Goal: Check status: Check status

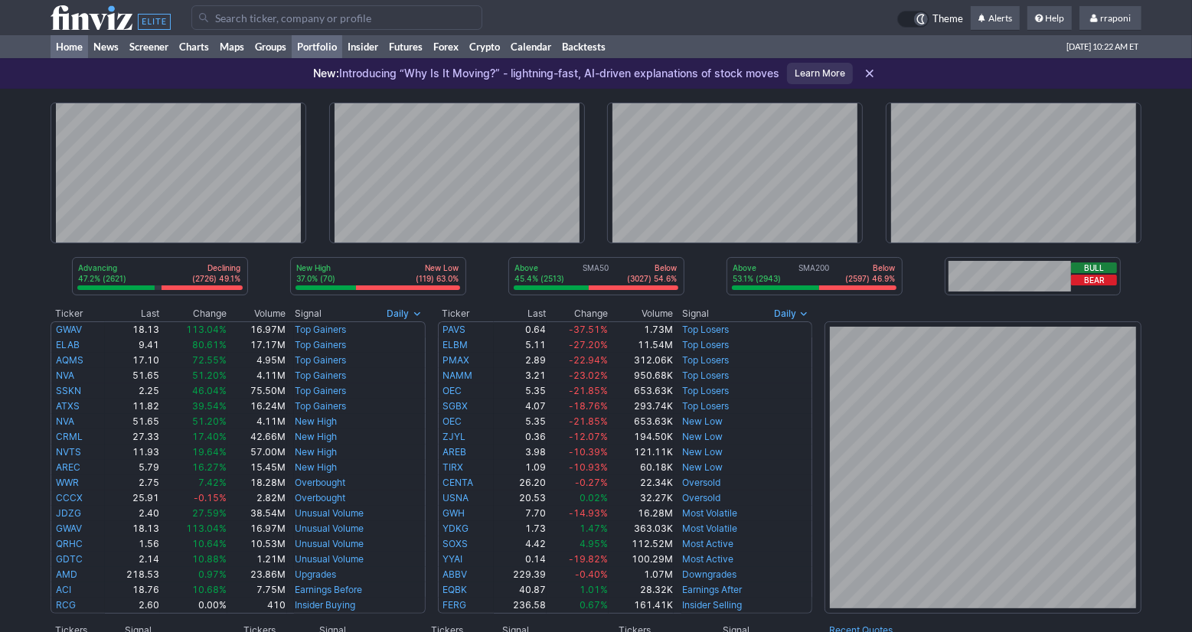
click at [328, 42] on link "Portfolio" at bounding box center [317, 46] width 51 height 23
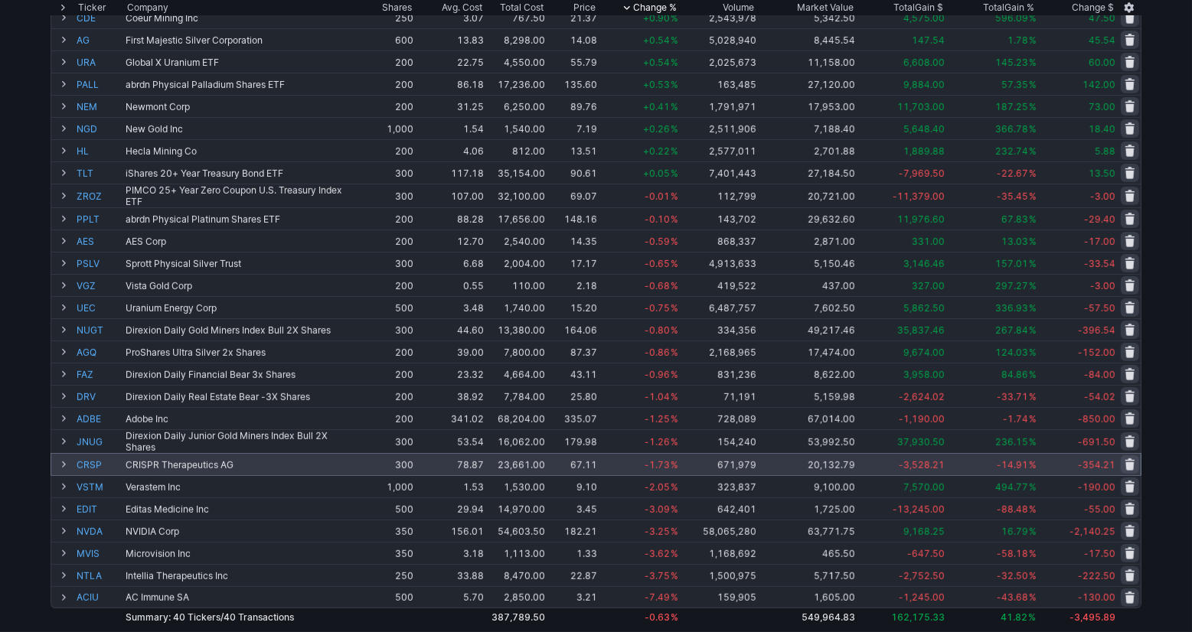
scroll to position [465, 0]
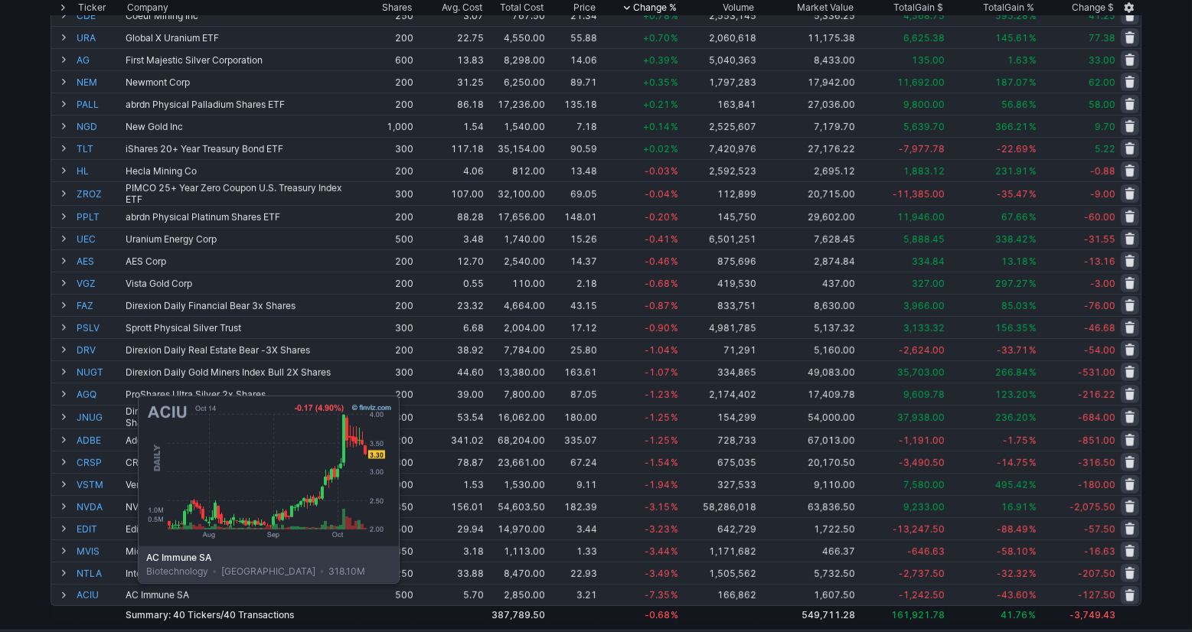
click at [100, 595] on link "ACIU" at bounding box center [100, 595] width 46 height 21
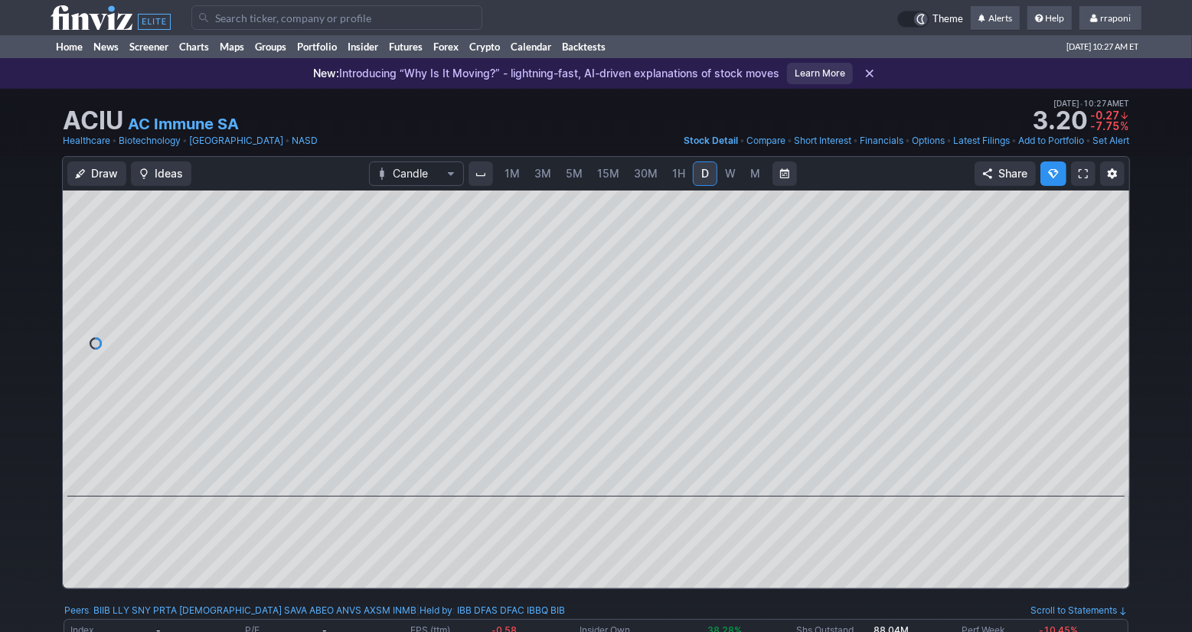
click at [560, 172] on link "5M" at bounding box center [574, 174] width 31 height 25
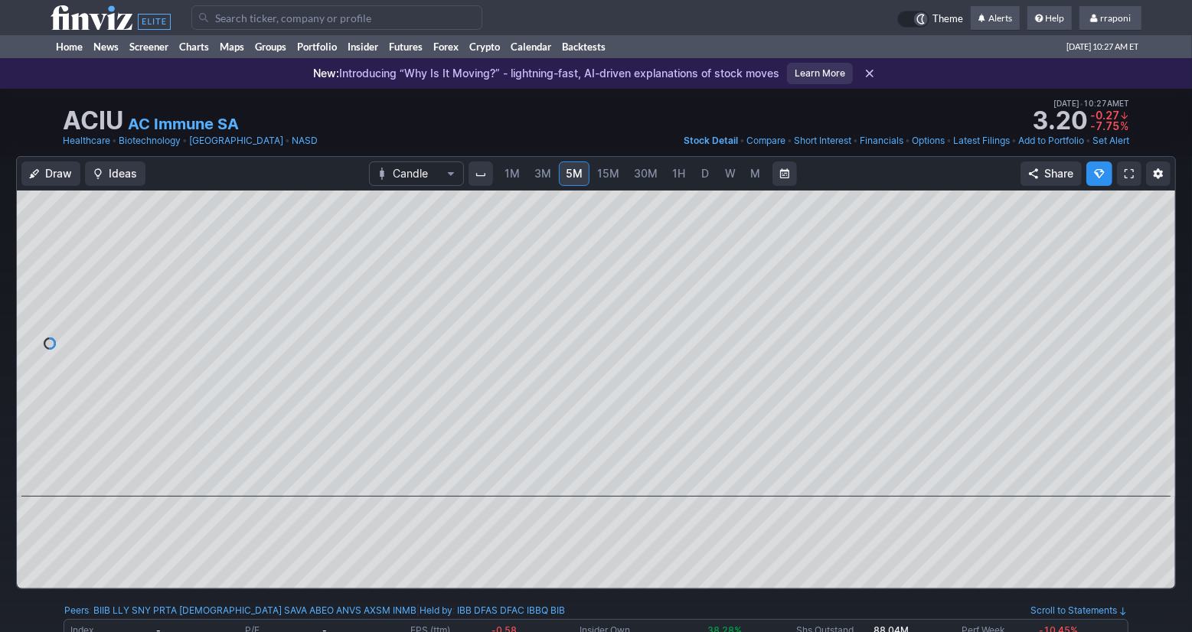
click at [641, 178] on span "30M" at bounding box center [646, 173] width 24 height 13
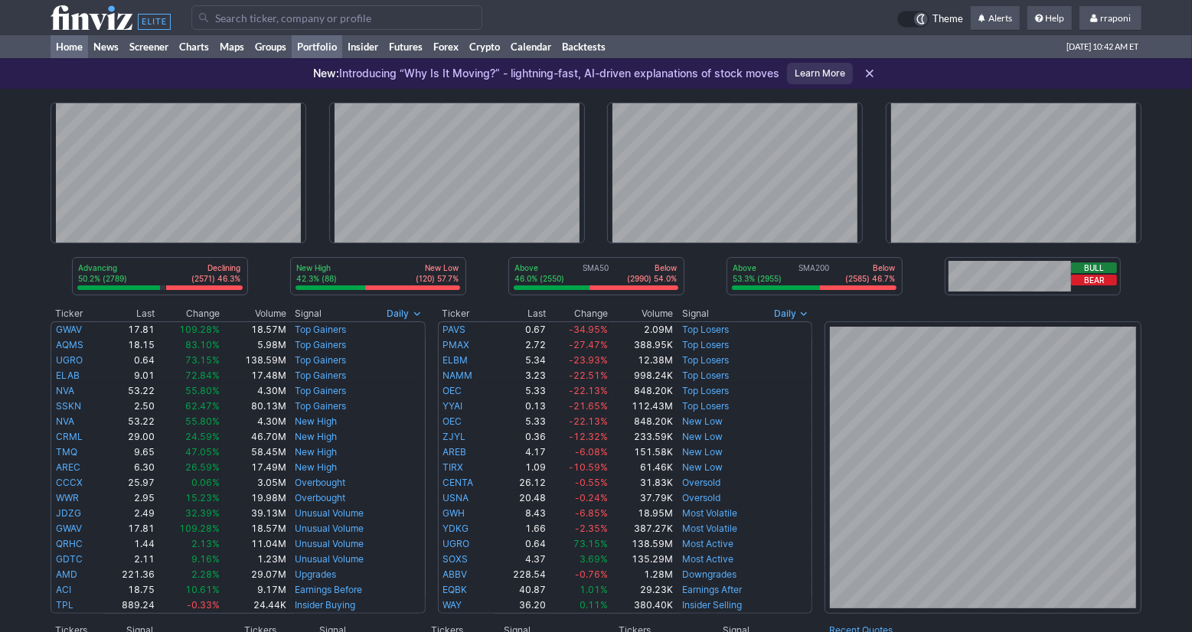
click at [332, 49] on link "Portfolio" at bounding box center [317, 46] width 51 height 23
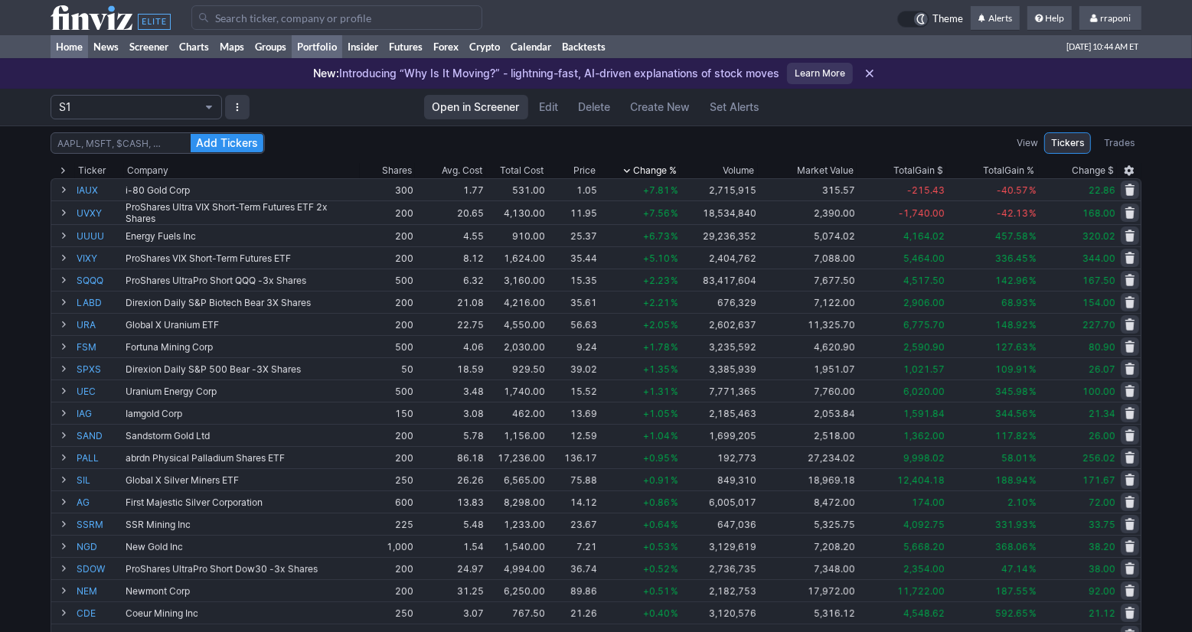
click at [83, 46] on link "Home" at bounding box center [70, 46] width 38 height 23
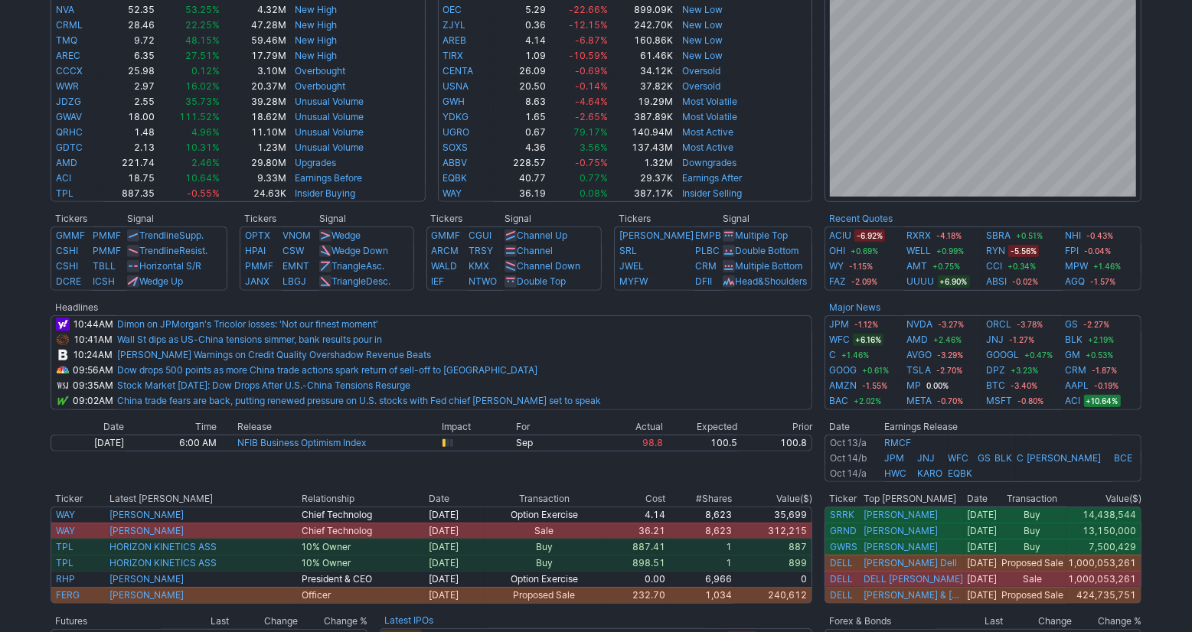
scroll to position [413, 0]
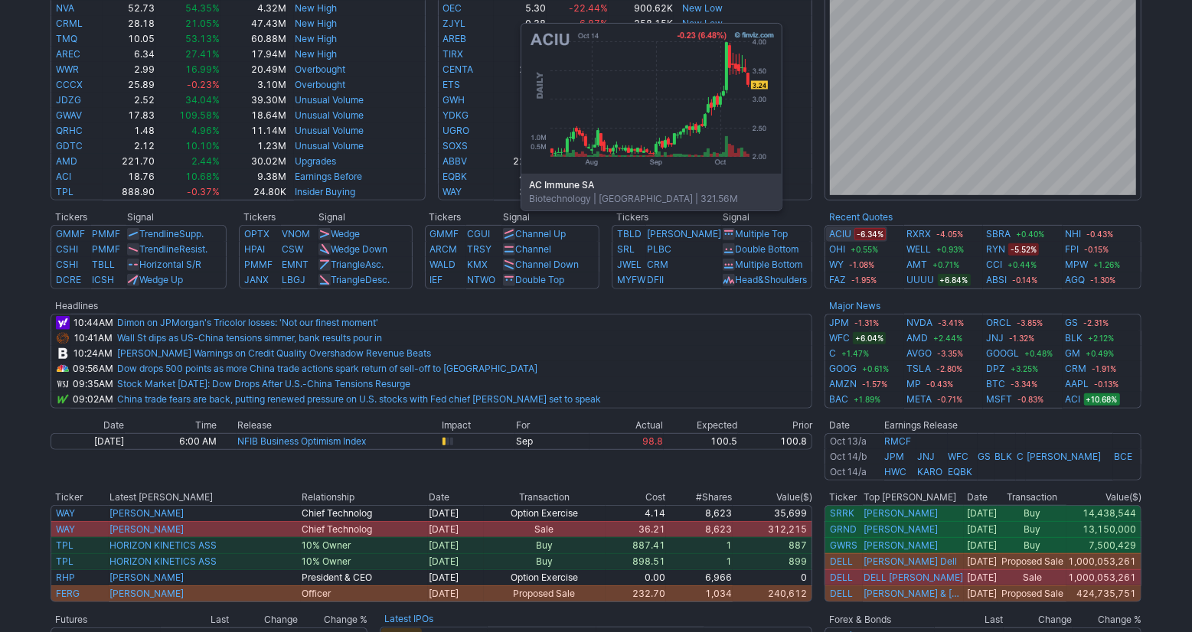
click at [849, 234] on link "ACIU" at bounding box center [840, 234] width 22 height 15
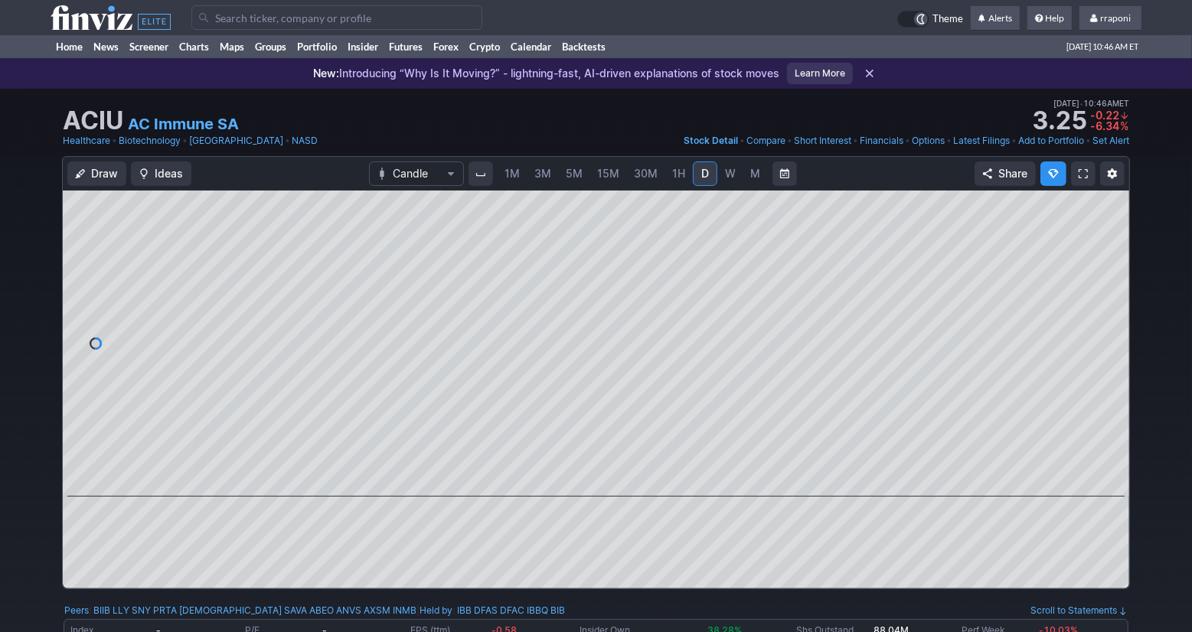
click at [581, 179] on span "5M" at bounding box center [574, 173] width 17 height 13
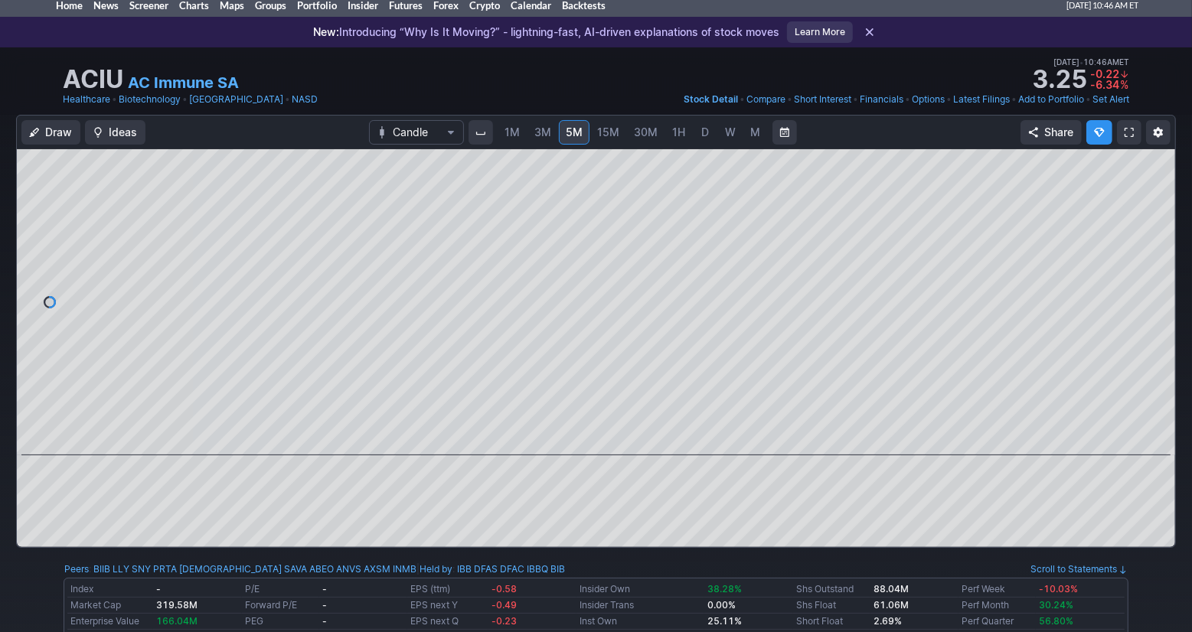
scroll to position [34, 0]
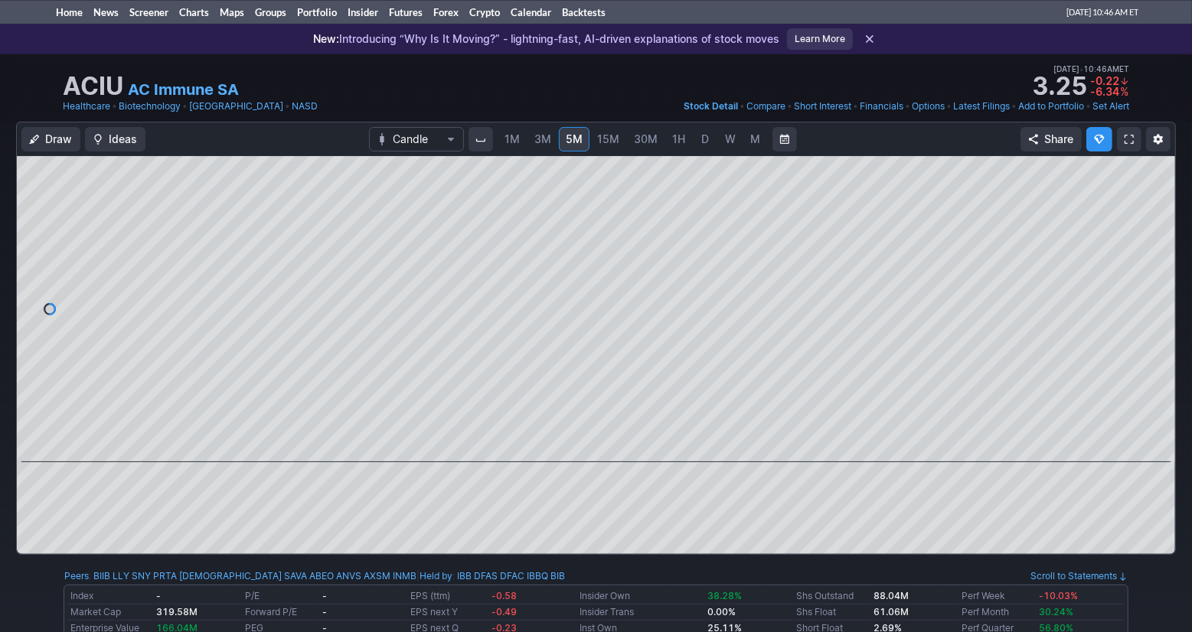
click at [620, 141] on link "15M" at bounding box center [608, 139] width 36 height 25
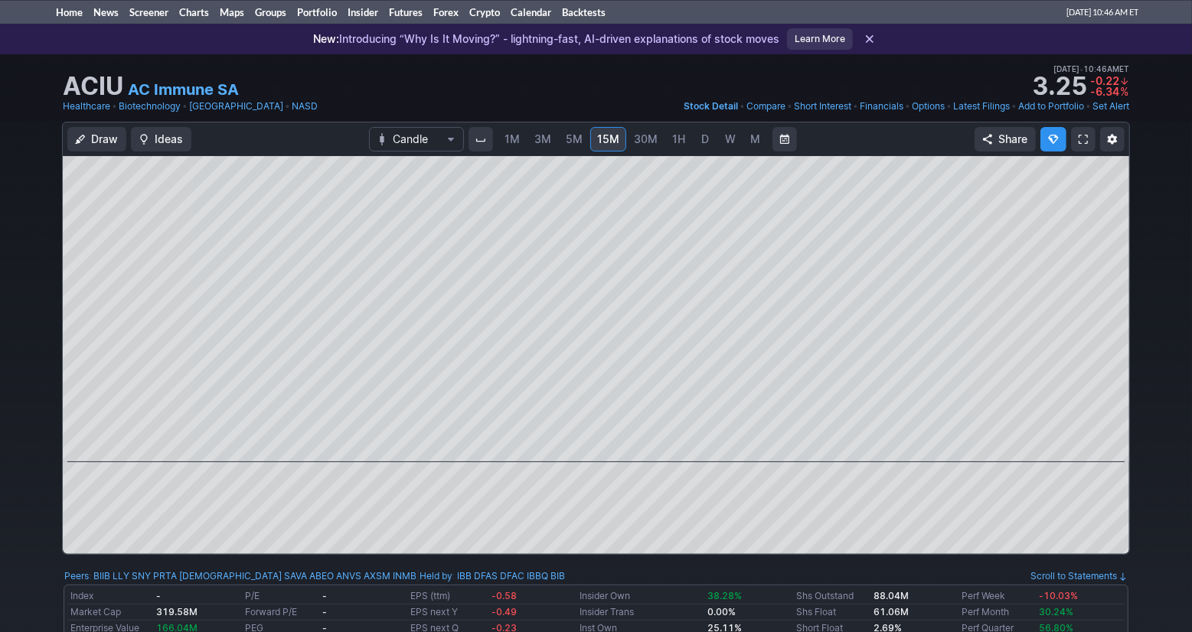
click at [539, 145] on span "3M" at bounding box center [542, 139] width 17 height 15
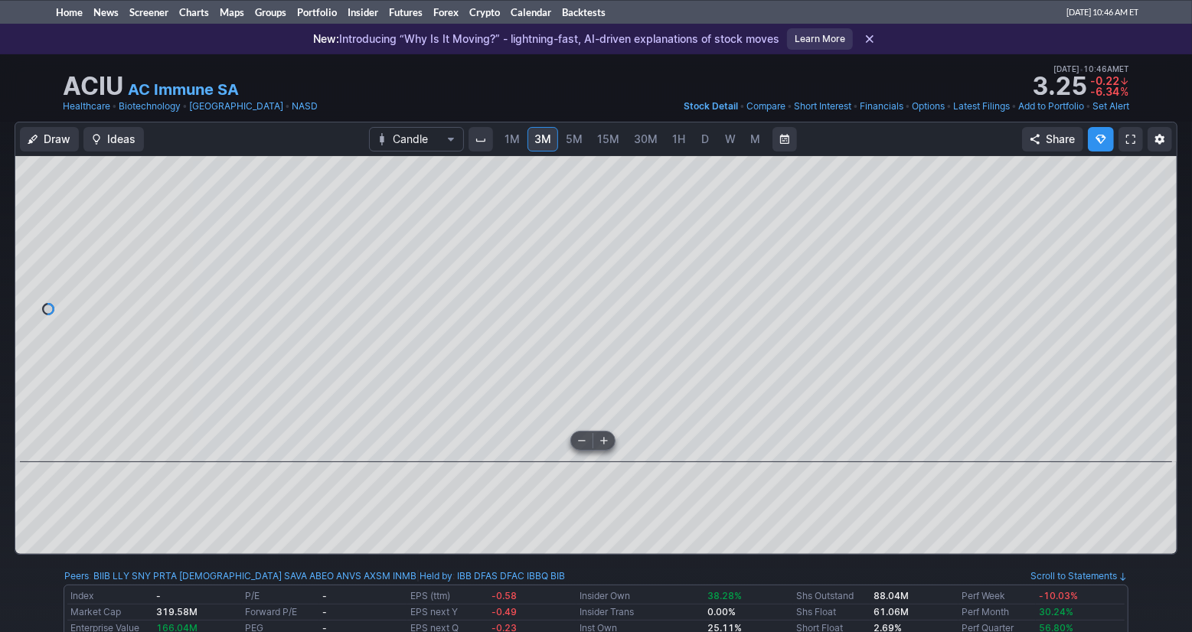
click at [586, 436] on span at bounding box center [582, 441] width 20 height 12
click at [600, 444] on span at bounding box center [604, 441] width 20 height 12
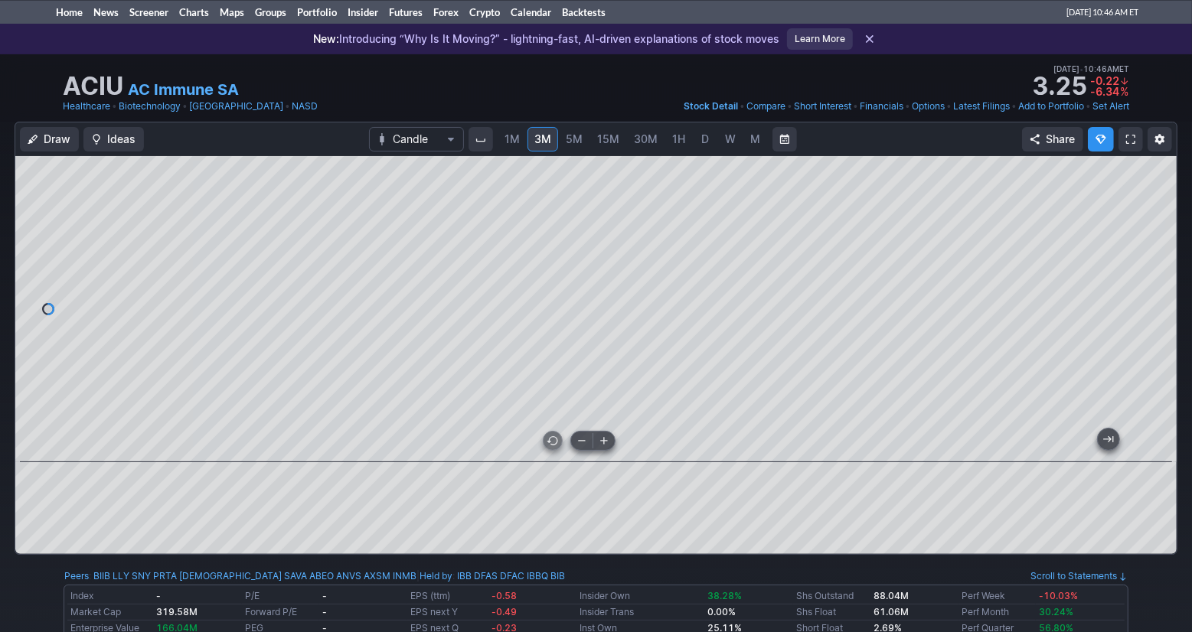
click at [600, 444] on span at bounding box center [604, 441] width 20 height 12
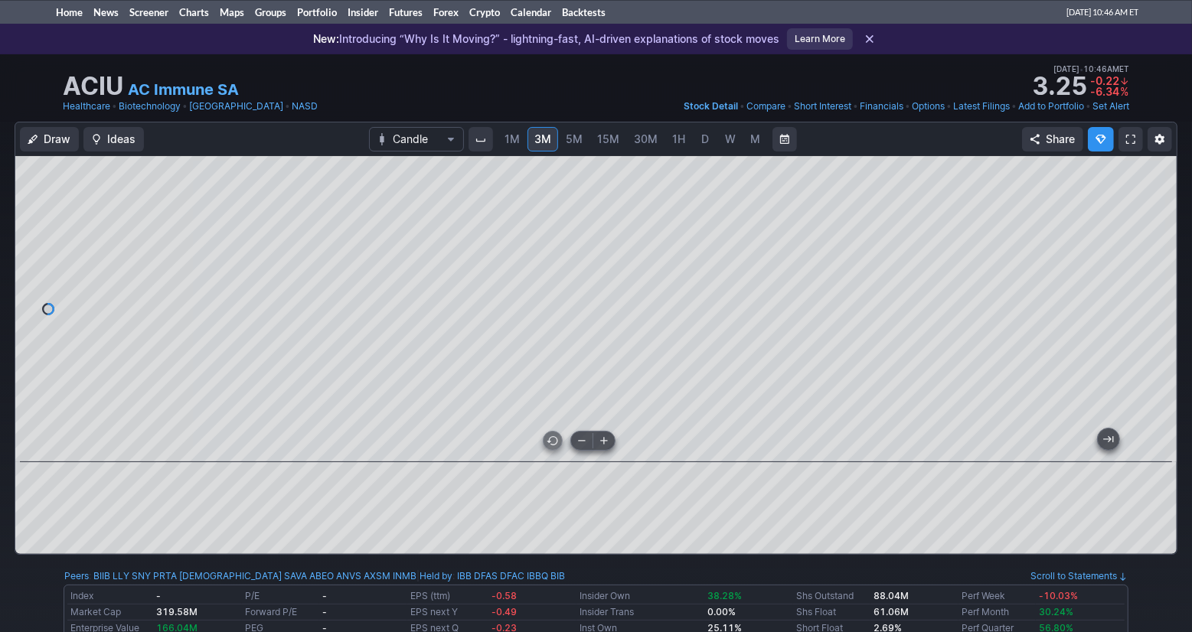
click at [600, 444] on span at bounding box center [604, 441] width 20 height 12
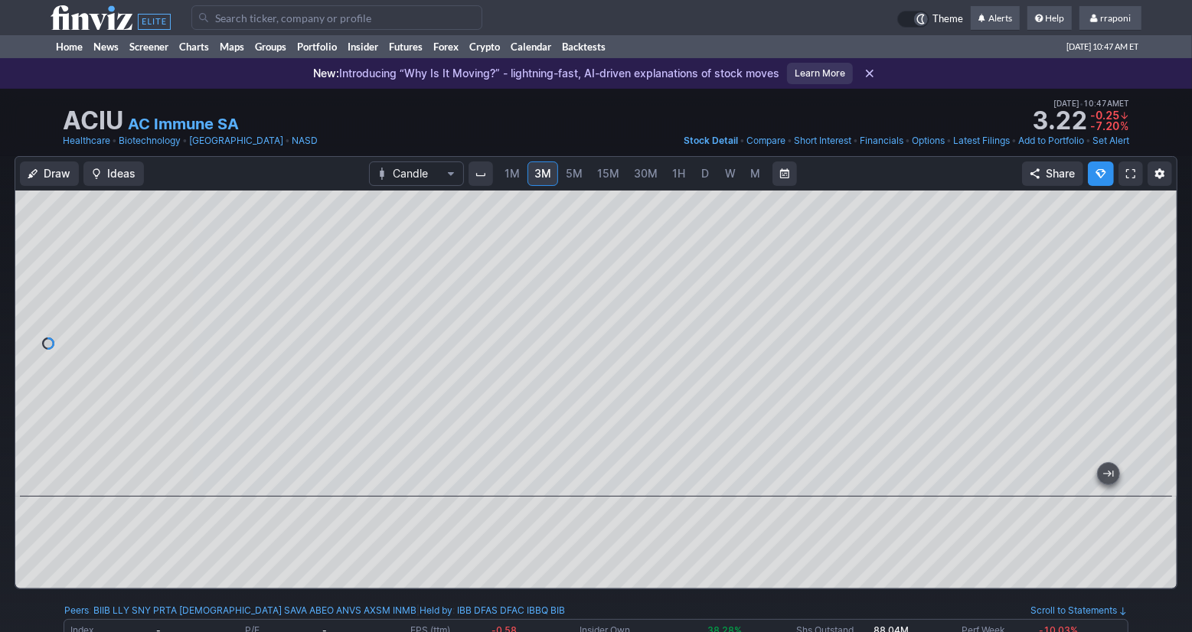
click at [727, 178] on span "W" at bounding box center [730, 173] width 11 height 13
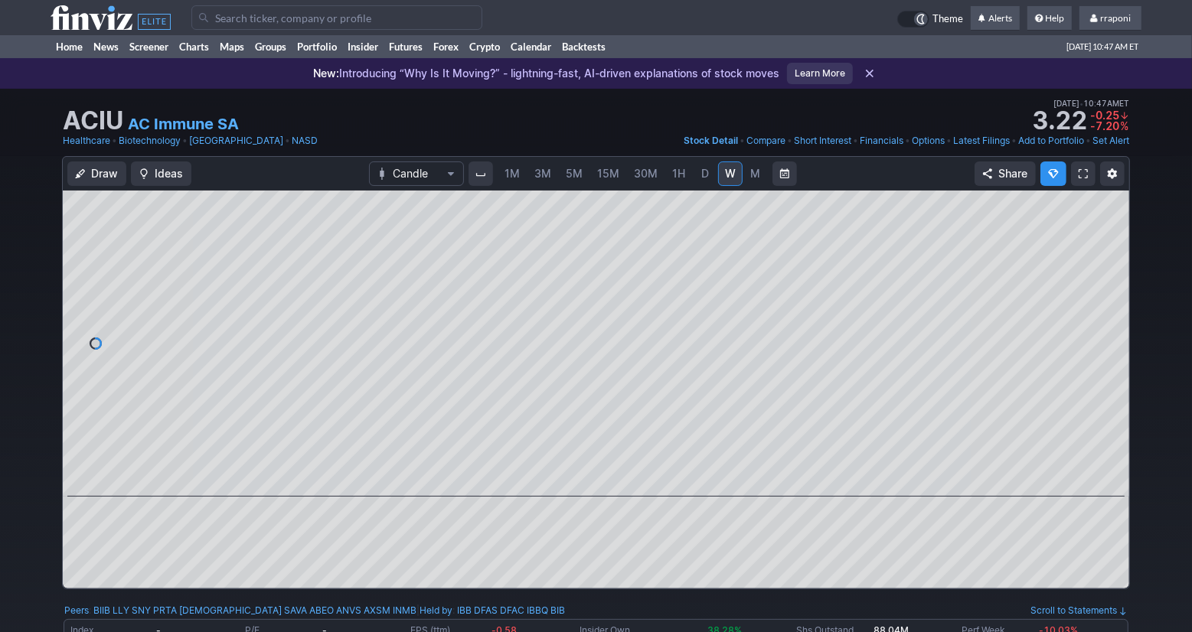
click at [746, 177] on link "M" at bounding box center [755, 174] width 25 height 25
click at [331, 46] on link "Portfolio" at bounding box center [317, 46] width 51 height 23
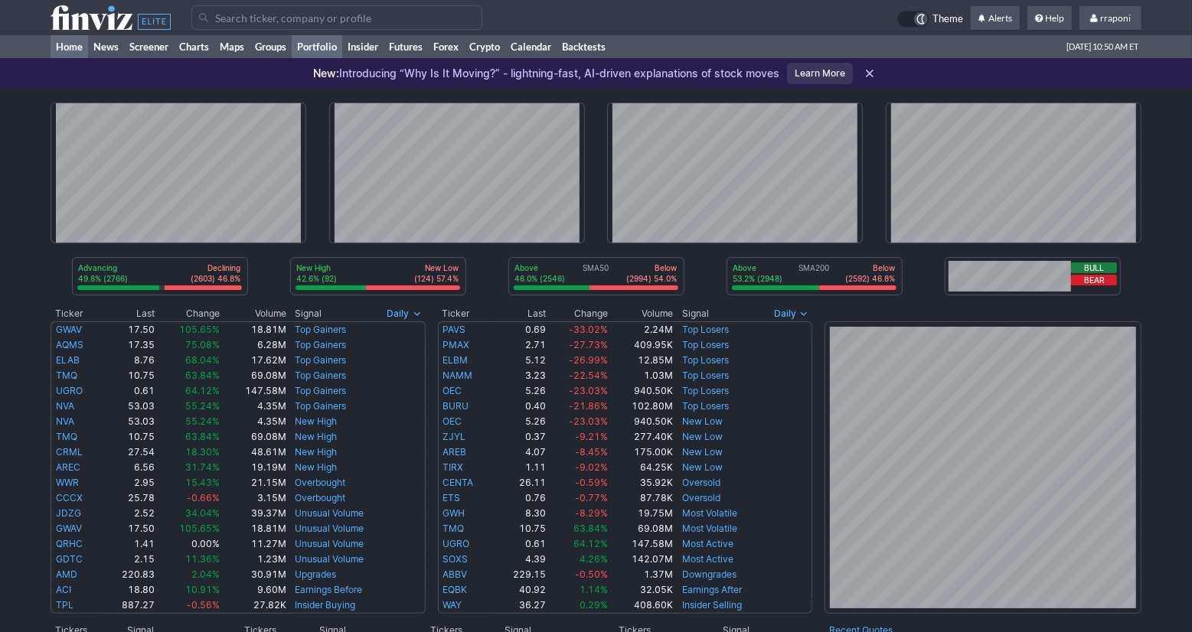
click at [325, 47] on link "Portfolio" at bounding box center [317, 46] width 51 height 23
